Goal: Ask a question

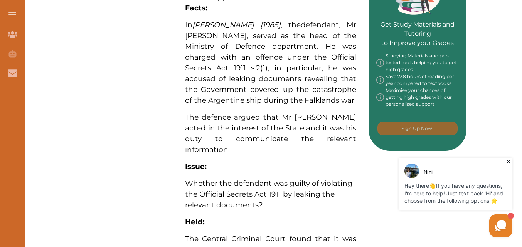
scroll to position [347, 0]
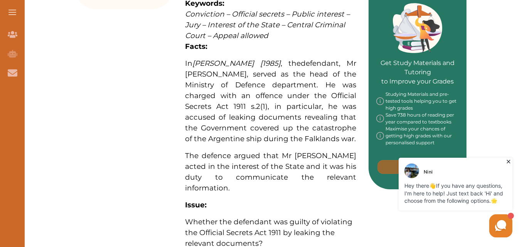
click at [510, 160] on icon at bounding box center [509, 162] width 8 height 8
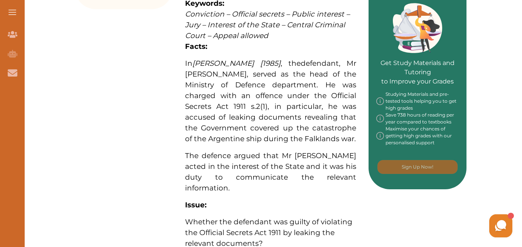
click at [497, 232] on icon at bounding box center [500, 226] width 15 height 15
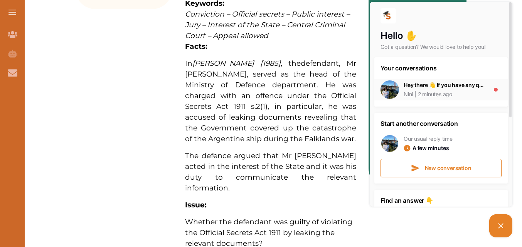
click at [457, 94] on div "Nini 2 minutes ago" at bounding box center [445, 95] width 82 height 8
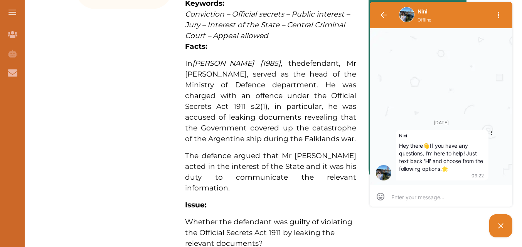
scroll to position [0, 0]
click at [380, 197] on icon at bounding box center [380, 196] width 9 height 9
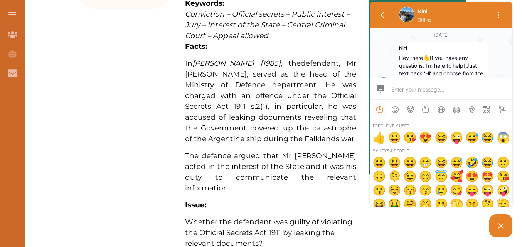
scroll to position [15, 0]
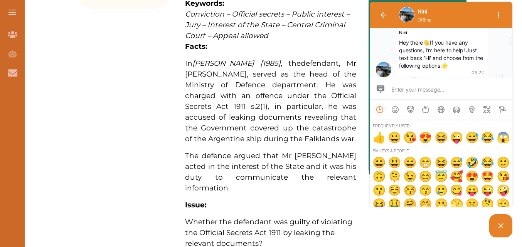
click at [409, 140] on span "😘" at bounding box center [410, 138] width 12 height 12
type textarea "😘"
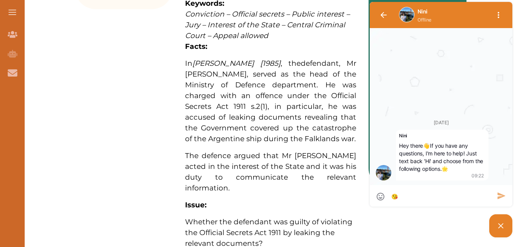
scroll to position [0, 0]
click at [502, 194] on icon "button" at bounding box center [501, 196] width 9 height 9
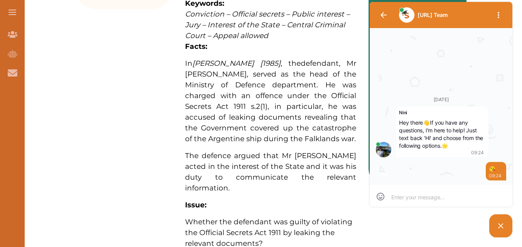
scroll to position [0, 0]
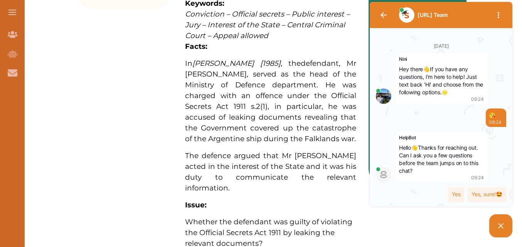
click at [493, 192] on div "Yes, sure!🤩" at bounding box center [487, 195] width 39 height 15
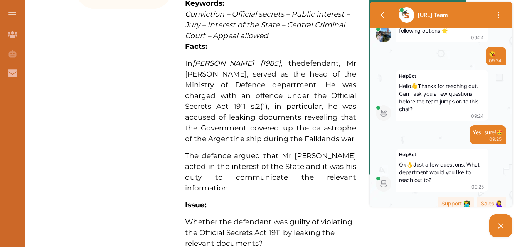
scroll to position [56, 0]
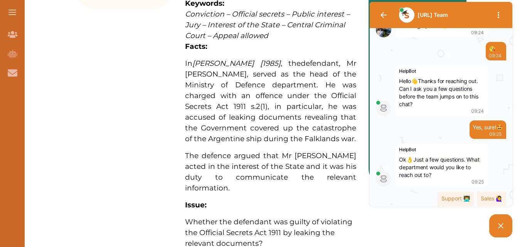
click at [421, 213] on div "[URL] Team [DATE] [PERSON_NAME] Hey there 👋 If you have any questions, I'm here…" at bounding box center [441, 107] width 146 height 215
click at [498, 220] on picture at bounding box center [500, 226] width 23 height 23
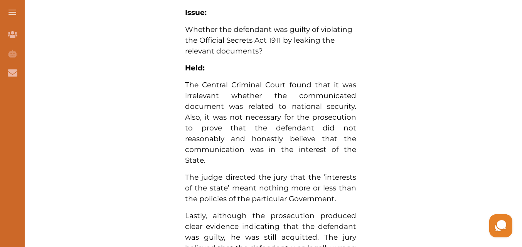
scroll to position [578, 0]
